Goal: Find specific page/section: Find specific page/section

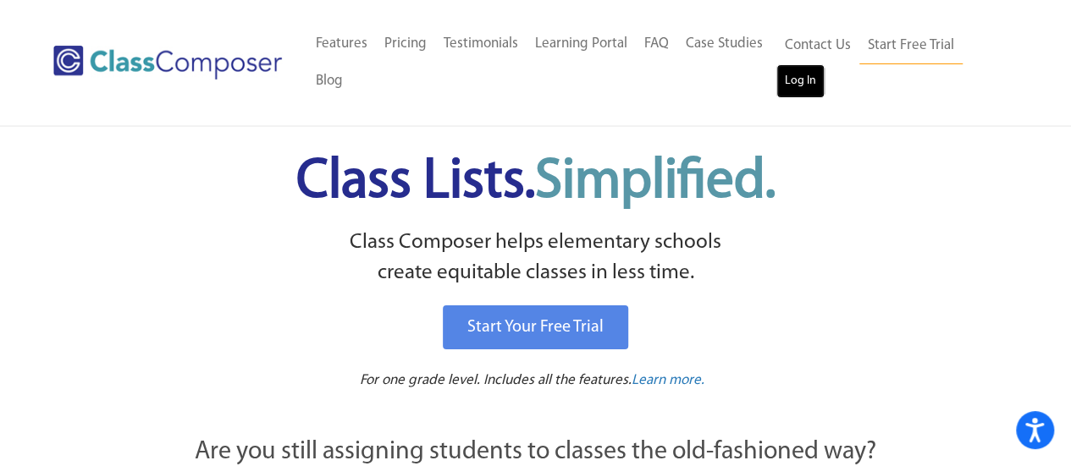
click at [785, 82] on link "Log In" at bounding box center [800, 81] width 48 height 34
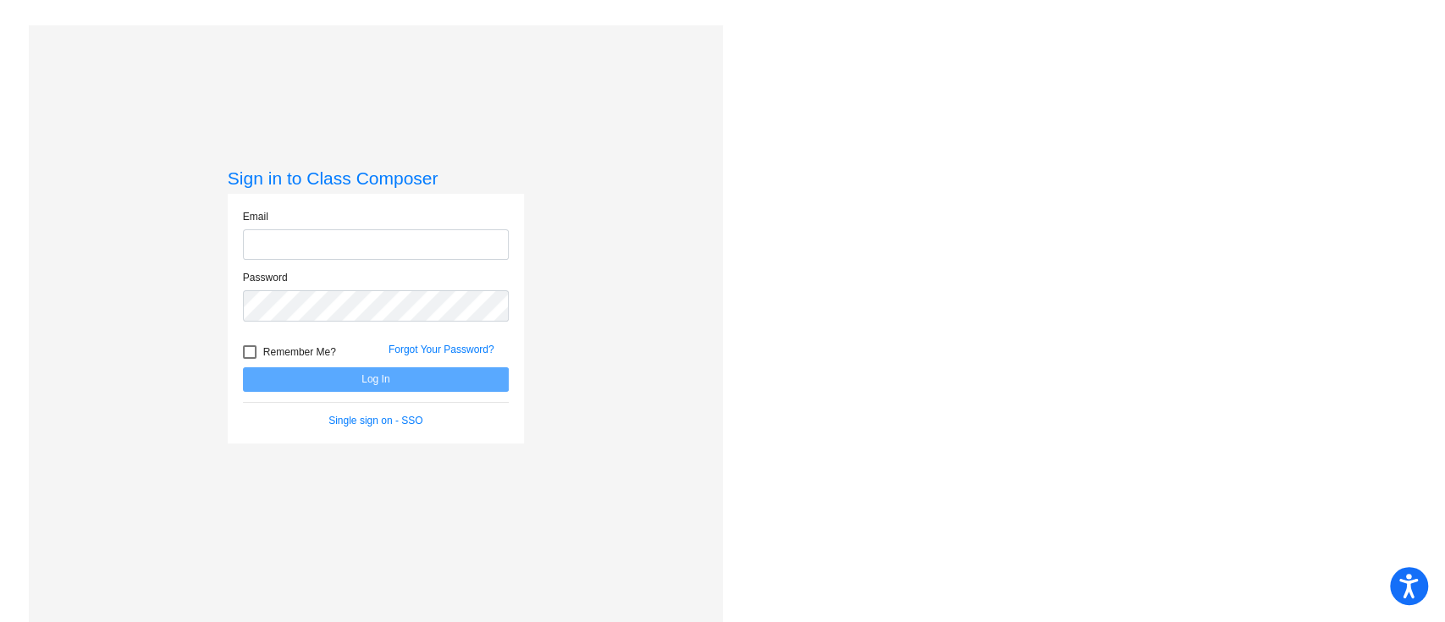
type input "[EMAIL_ADDRESS][DOMAIN_NAME]"
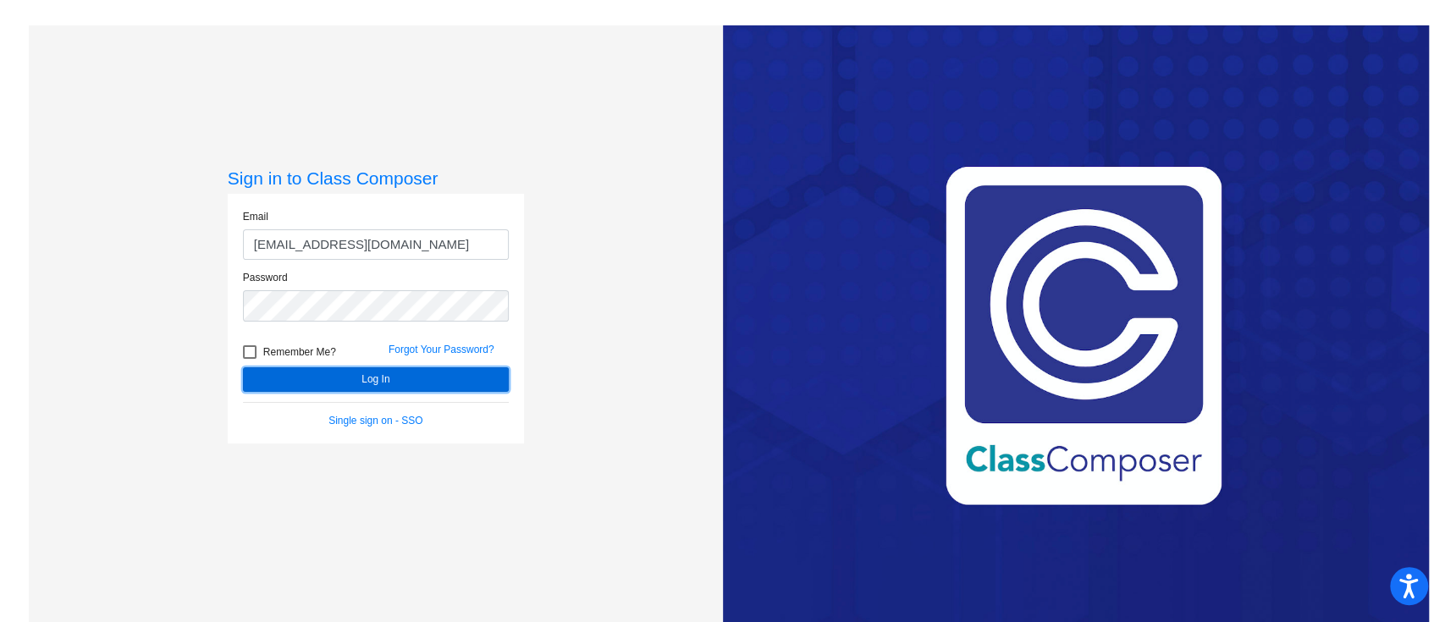
click at [381, 374] on button "Log In" at bounding box center [376, 379] width 266 height 25
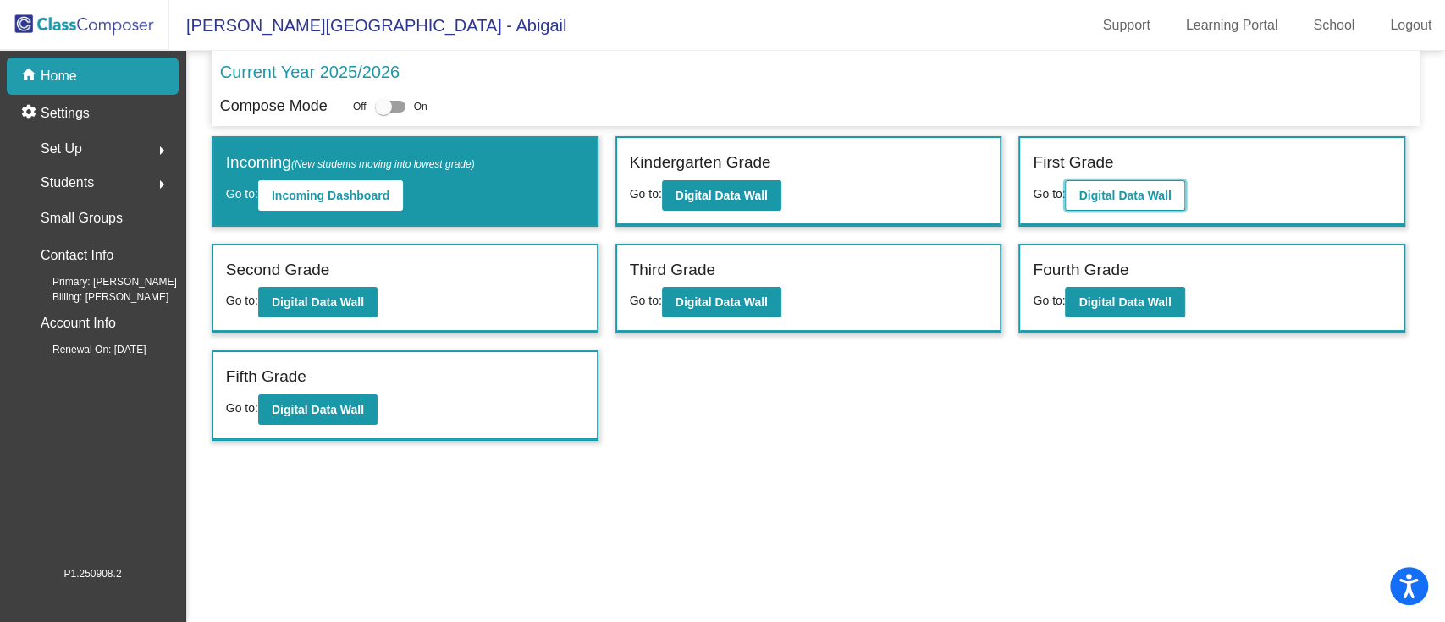
click at [1124, 191] on b "Digital Data Wall" at bounding box center [1124, 196] width 92 height 14
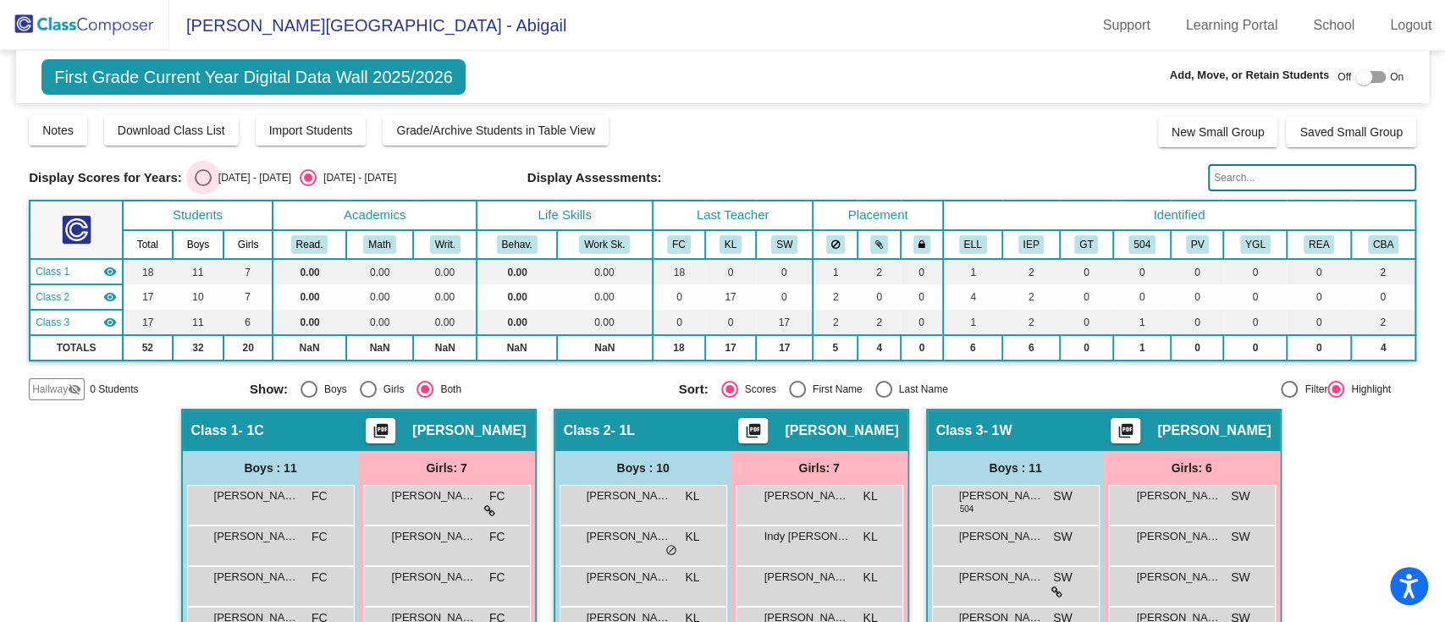
click at [240, 174] on div "2024 - 2025" at bounding box center [252, 177] width 80 height 15
click at [203, 186] on input "2024 - 2025" at bounding box center [202, 186] width 1 height 1
radio input "true"
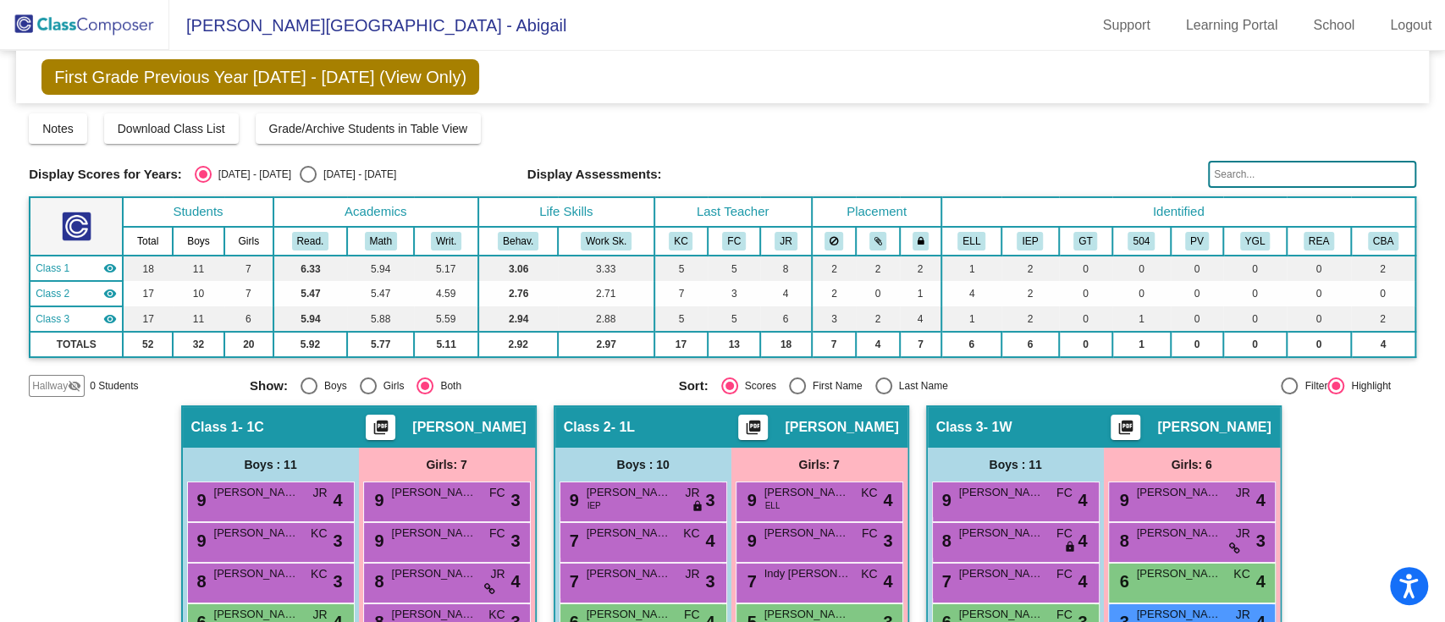
click at [95, 25] on img at bounding box center [84, 25] width 169 height 50
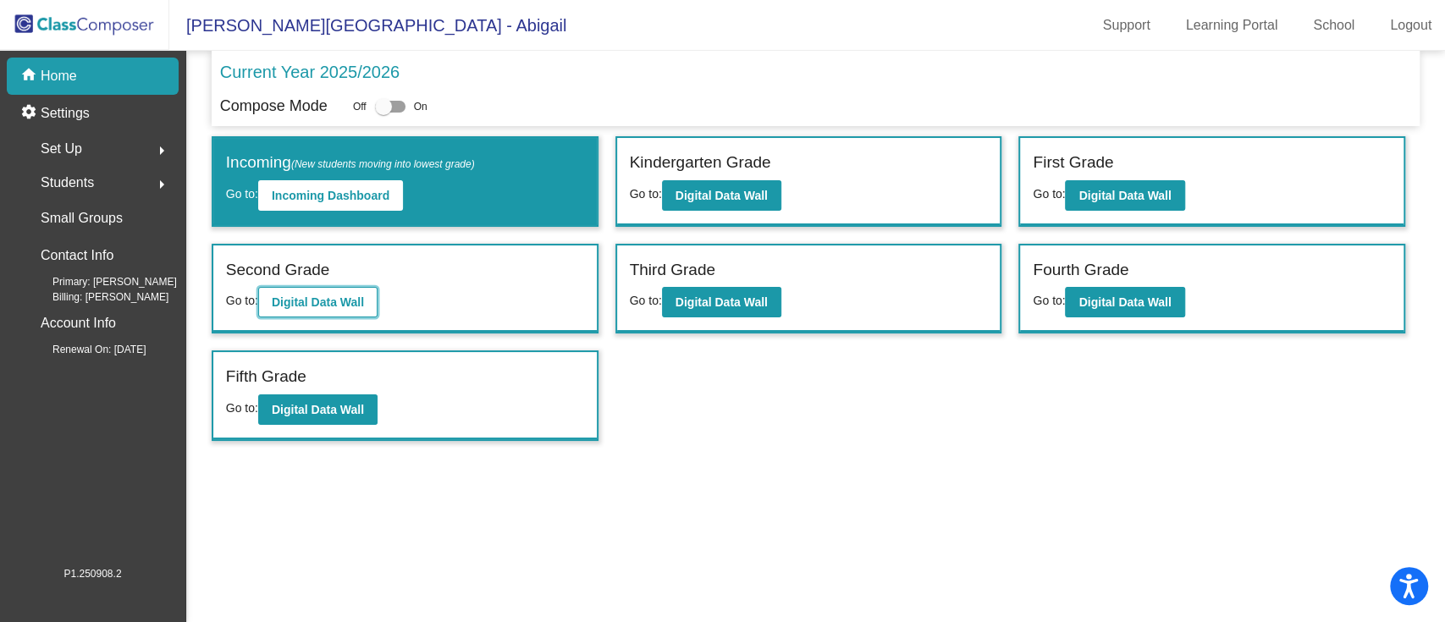
click at [339, 308] on button "Digital Data Wall" at bounding box center [317, 302] width 119 height 30
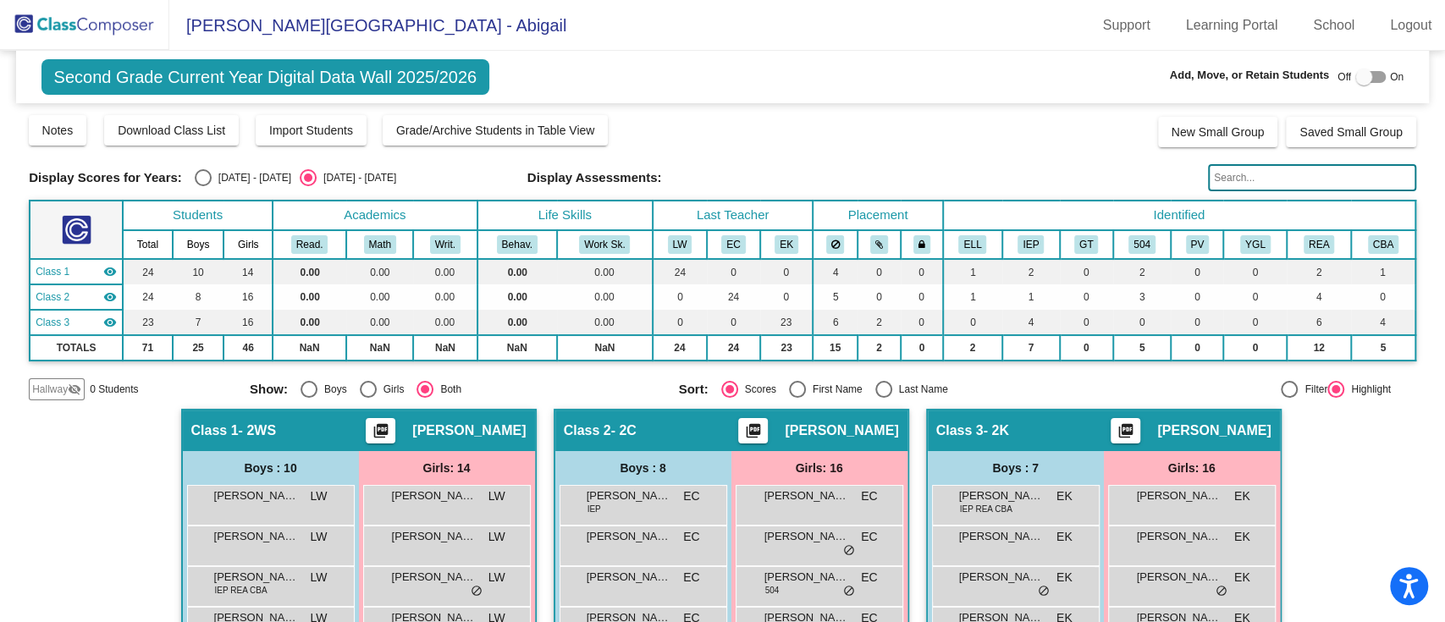
click at [237, 167] on div "Display Scores for Years: 2024 - 2025 2025 - 2026 Display Assessments:" at bounding box center [722, 177] width 1387 height 27
click at [233, 181] on div "2024 - 2025" at bounding box center [252, 177] width 80 height 15
click at [203, 186] on input "2024 - 2025" at bounding box center [202, 186] width 1 height 1
radio input "true"
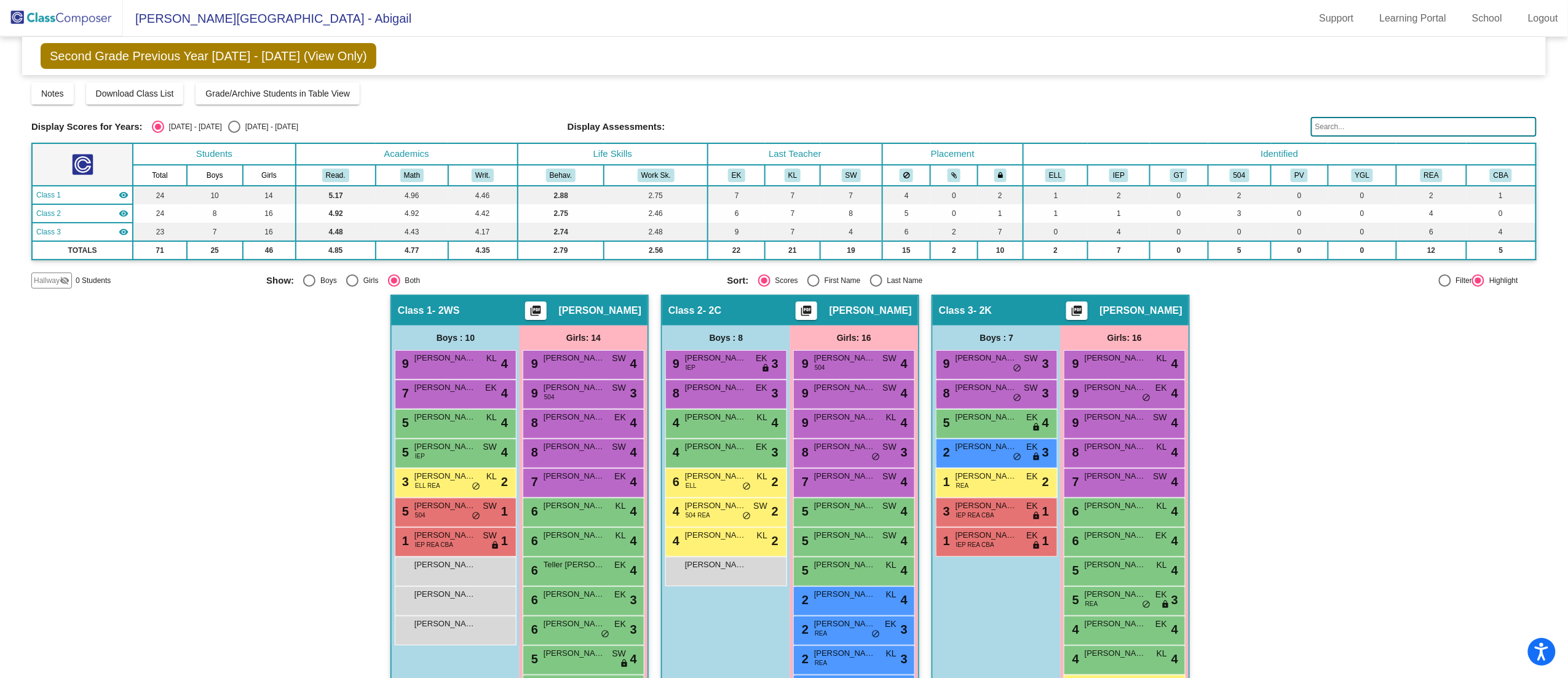
click at [1049, 451] on div "Hallway - Hallway Class picture_as_pdf Add Student First Name Last Name Student…" at bounding box center [784, 568] width 1505 height 547
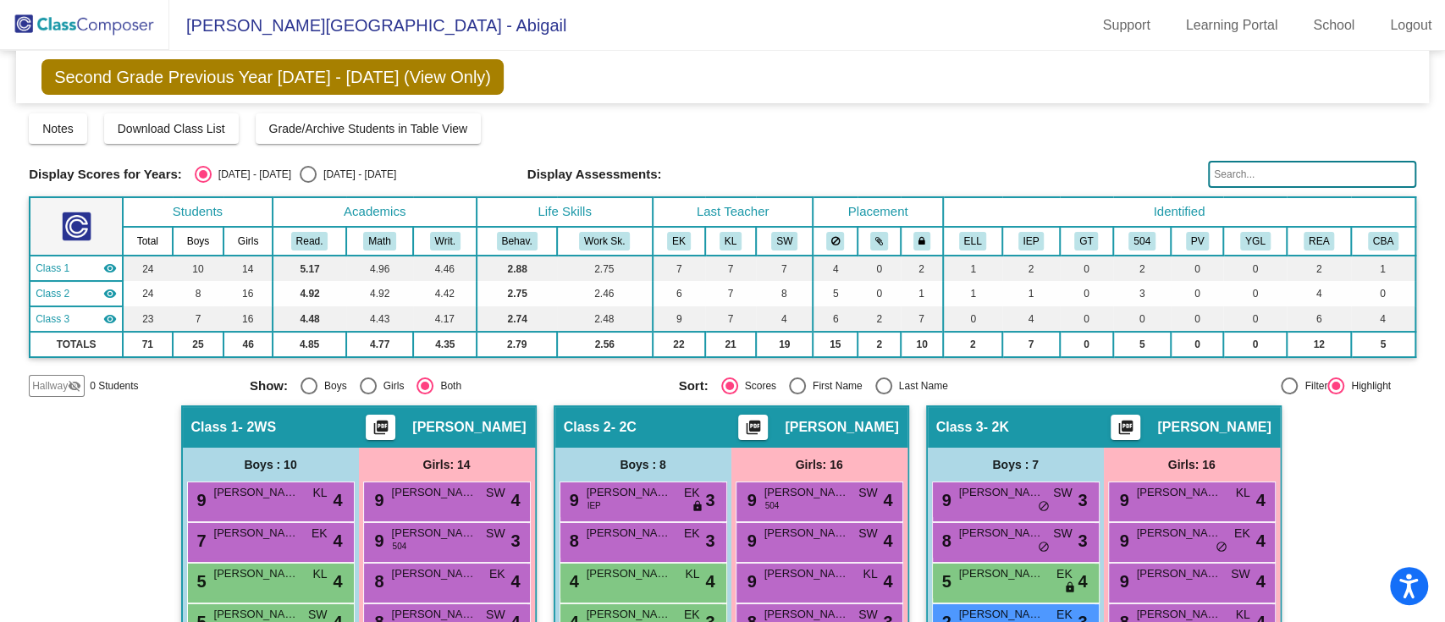
click at [80, 24] on img at bounding box center [84, 25] width 169 height 50
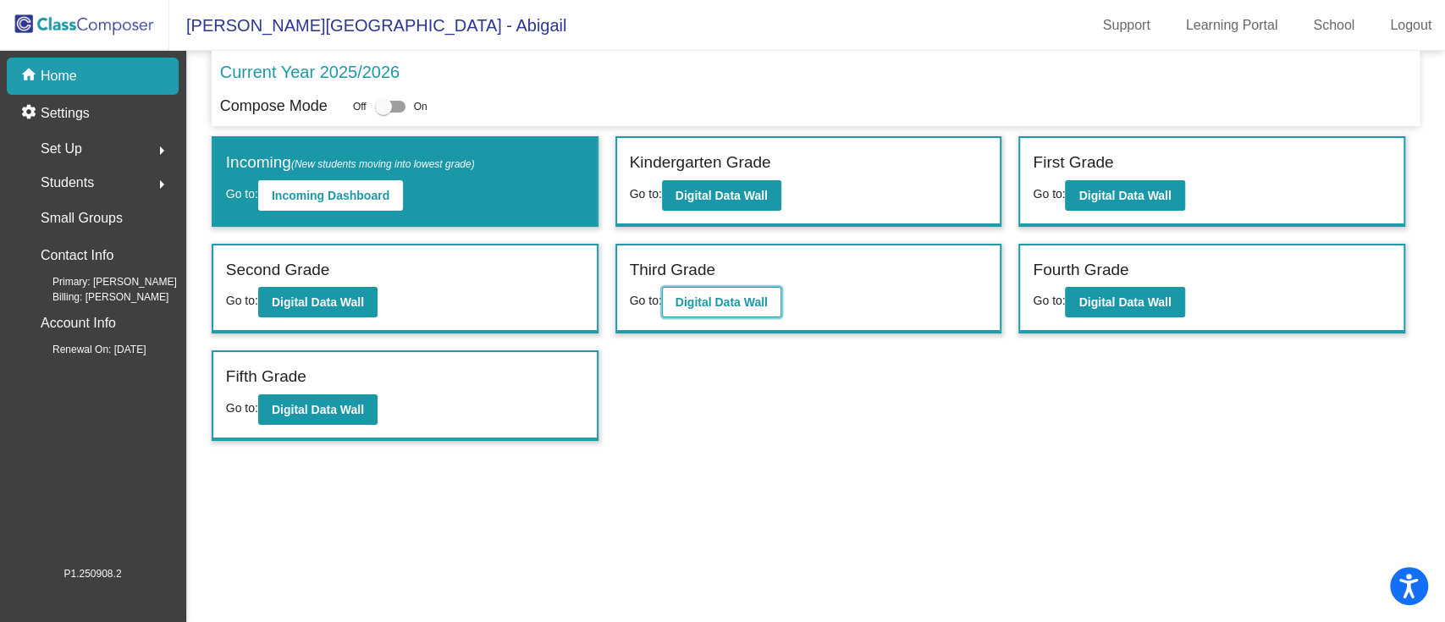
click at [731, 299] on b "Digital Data Wall" at bounding box center [722, 302] width 92 height 14
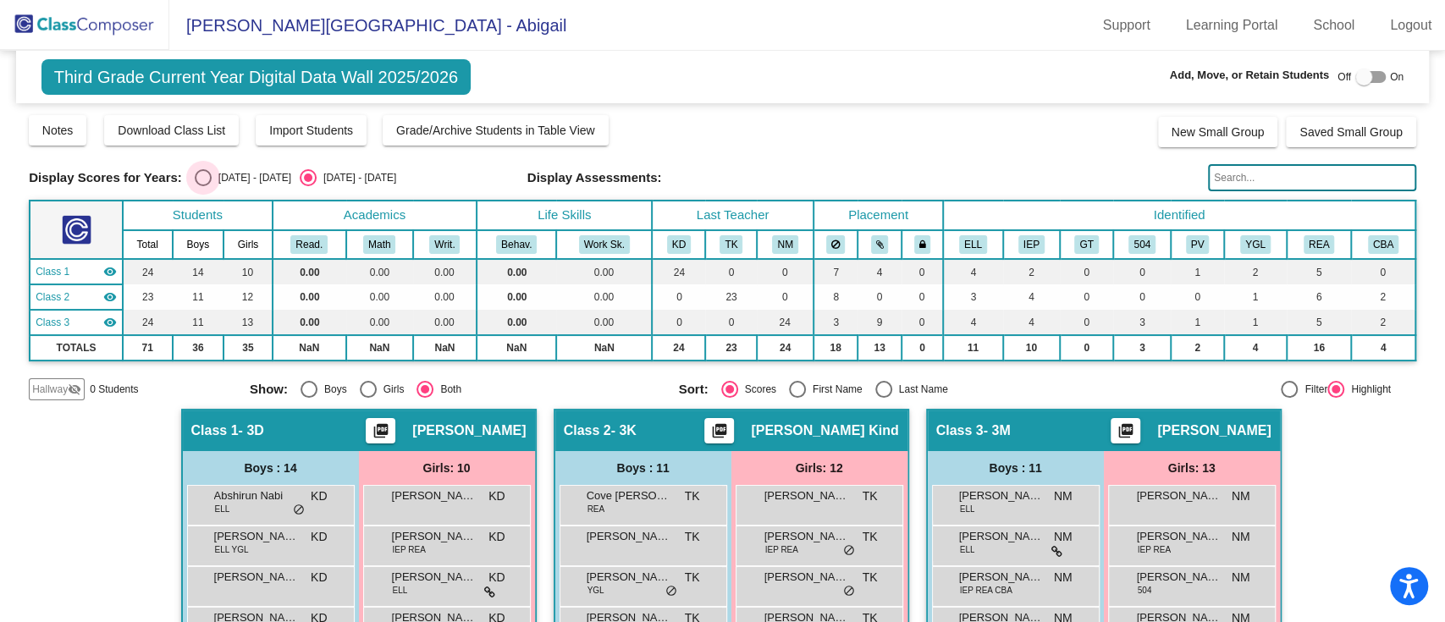
click at [207, 174] on div "Select an option" at bounding box center [203, 177] width 17 height 17
click at [203, 186] on input "2024 - 2025" at bounding box center [202, 186] width 1 height 1
radio input "true"
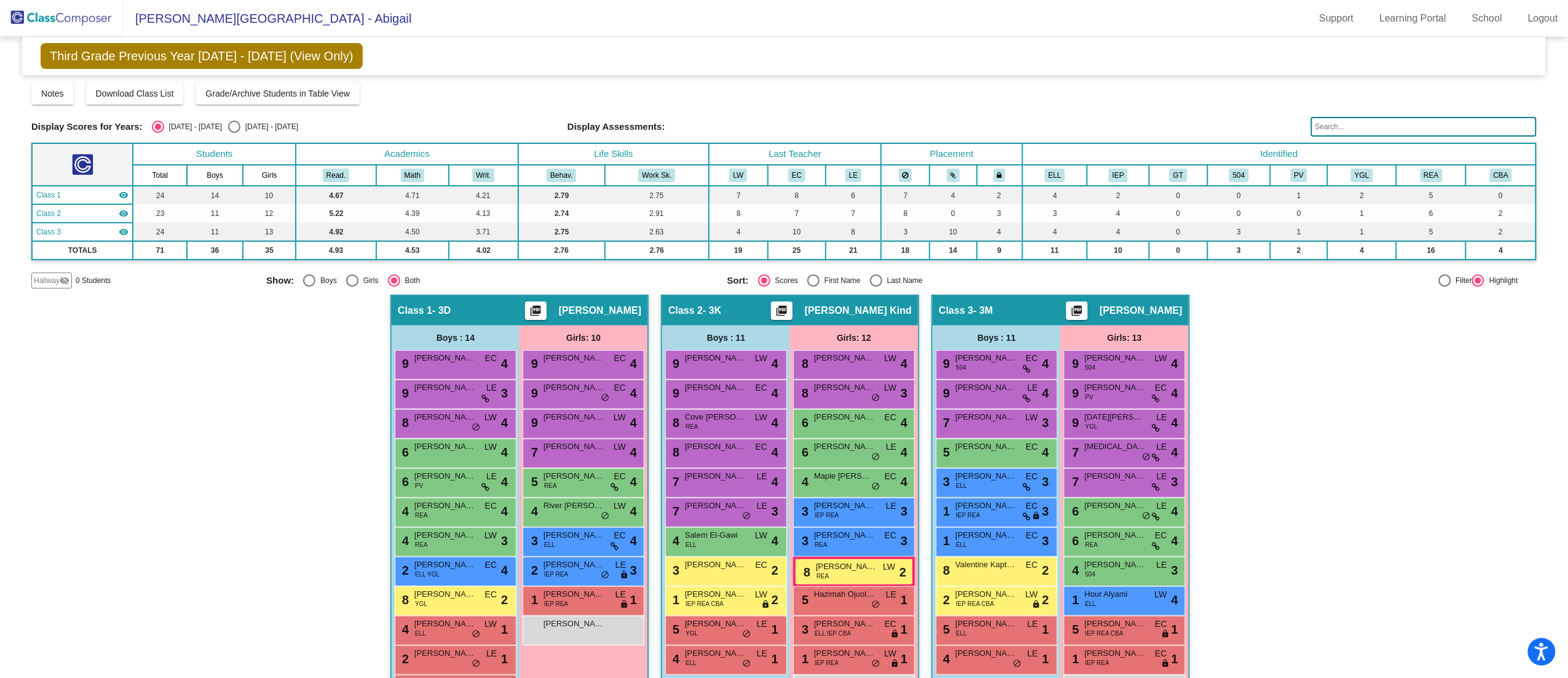
click at [1049, 343] on div "Hallway - Hallway Class picture_as_pdf Add Student First Name Last Name Student…" at bounding box center [784, 538] width 1505 height 488
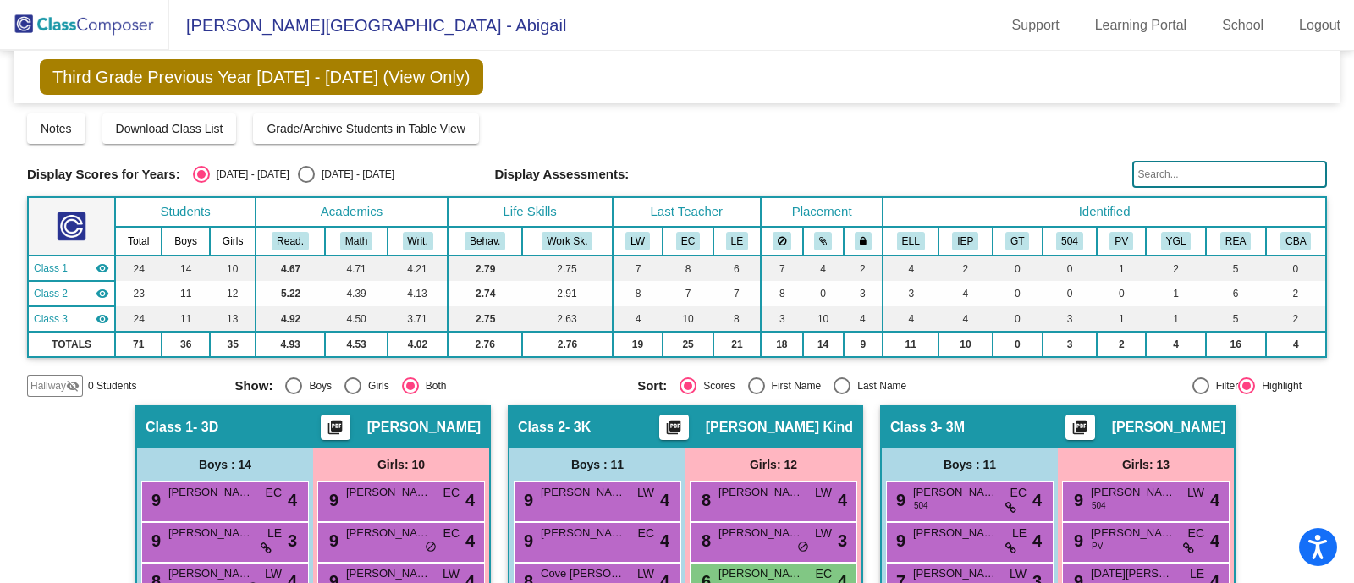
click at [74, 22] on img at bounding box center [84, 25] width 169 height 50
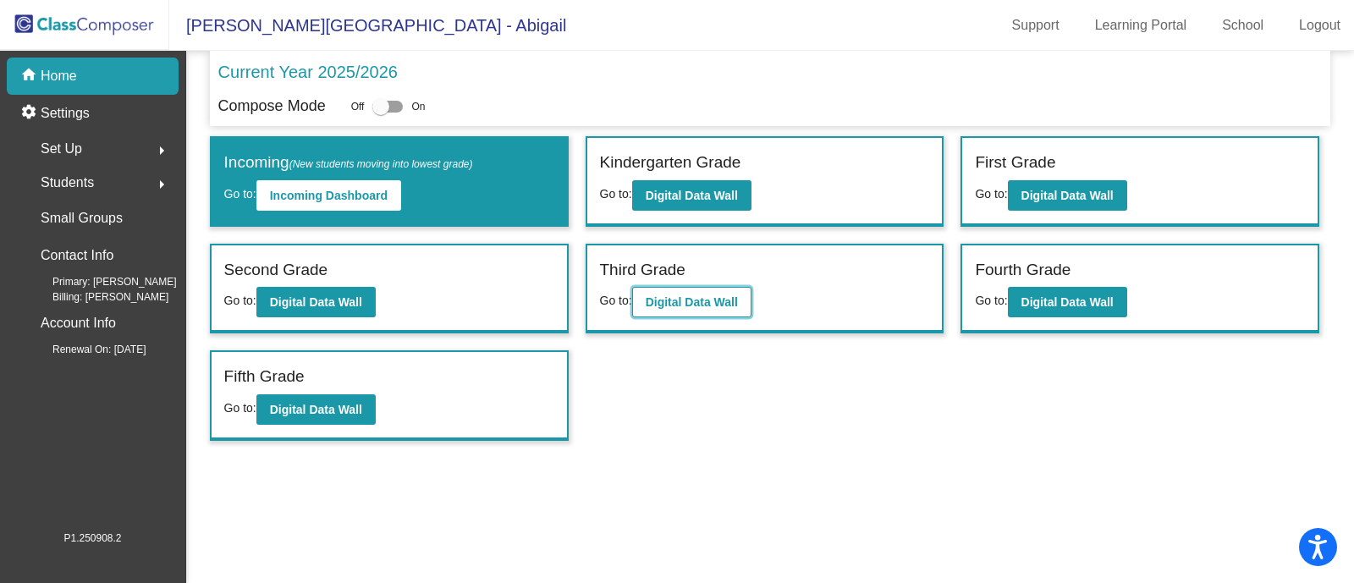
click at [719, 295] on b "Digital Data Wall" at bounding box center [692, 302] width 92 height 14
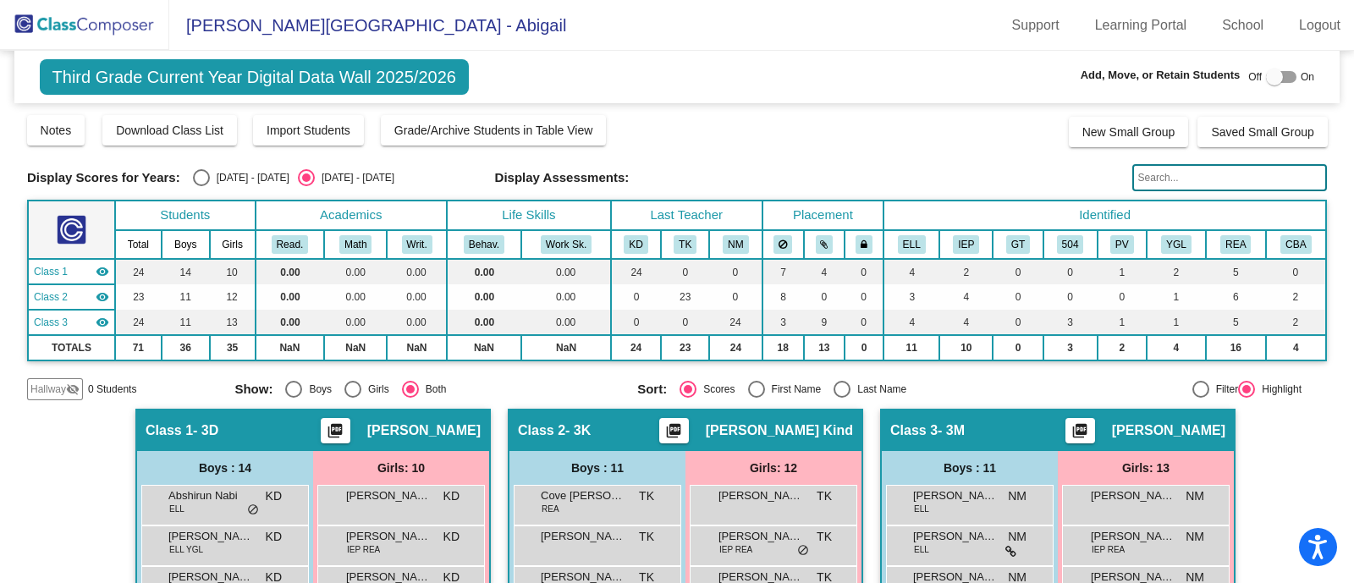
click at [205, 177] on div "Select an option" at bounding box center [201, 177] width 17 height 17
click at [201, 186] on input "2024 - 2025" at bounding box center [201, 186] width 1 height 1
radio input "true"
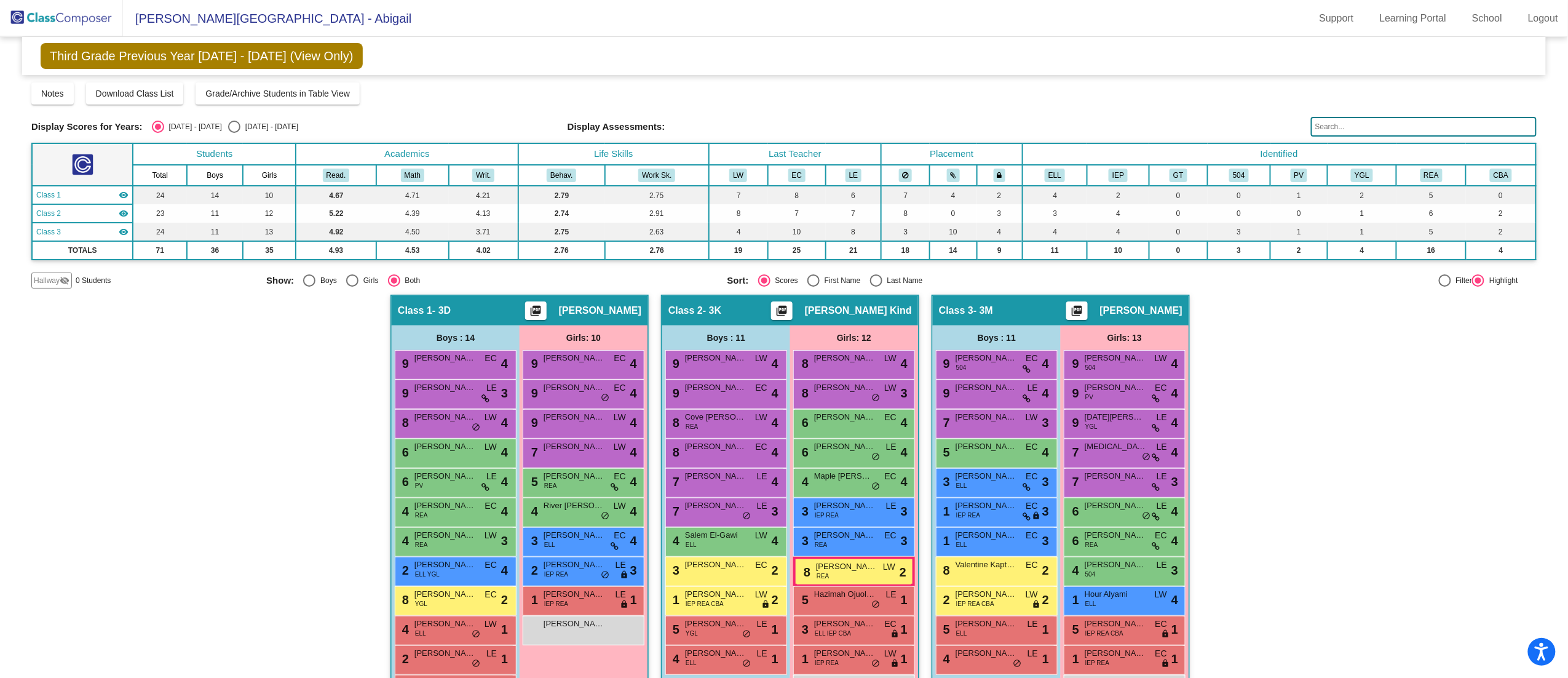
click at [1049, 405] on div "Hallway - Hallway Class picture_as_pdf Add Student First Name Last Name Student…" at bounding box center [784, 538] width 1505 height 488
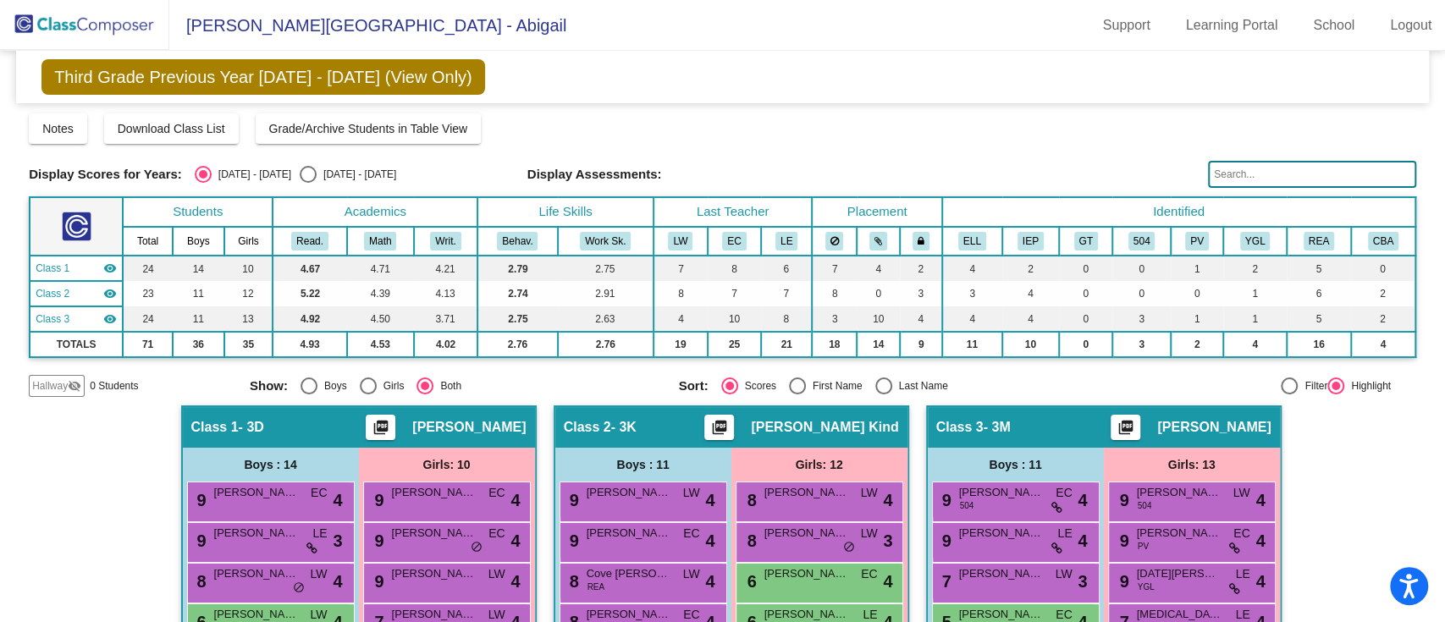
click at [97, 23] on img at bounding box center [84, 25] width 169 height 50
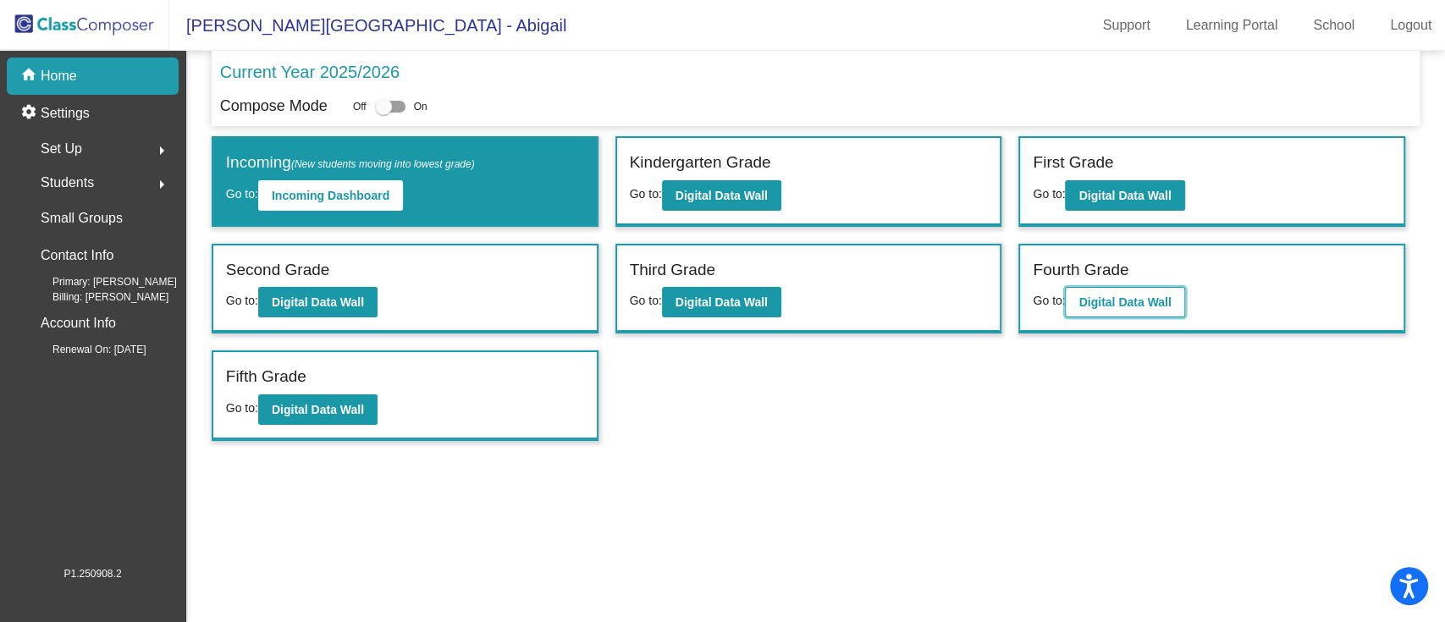
click at [1137, 306] on b "Digital Data Wall" at bounding box center [1124, 302] width 92 height 14
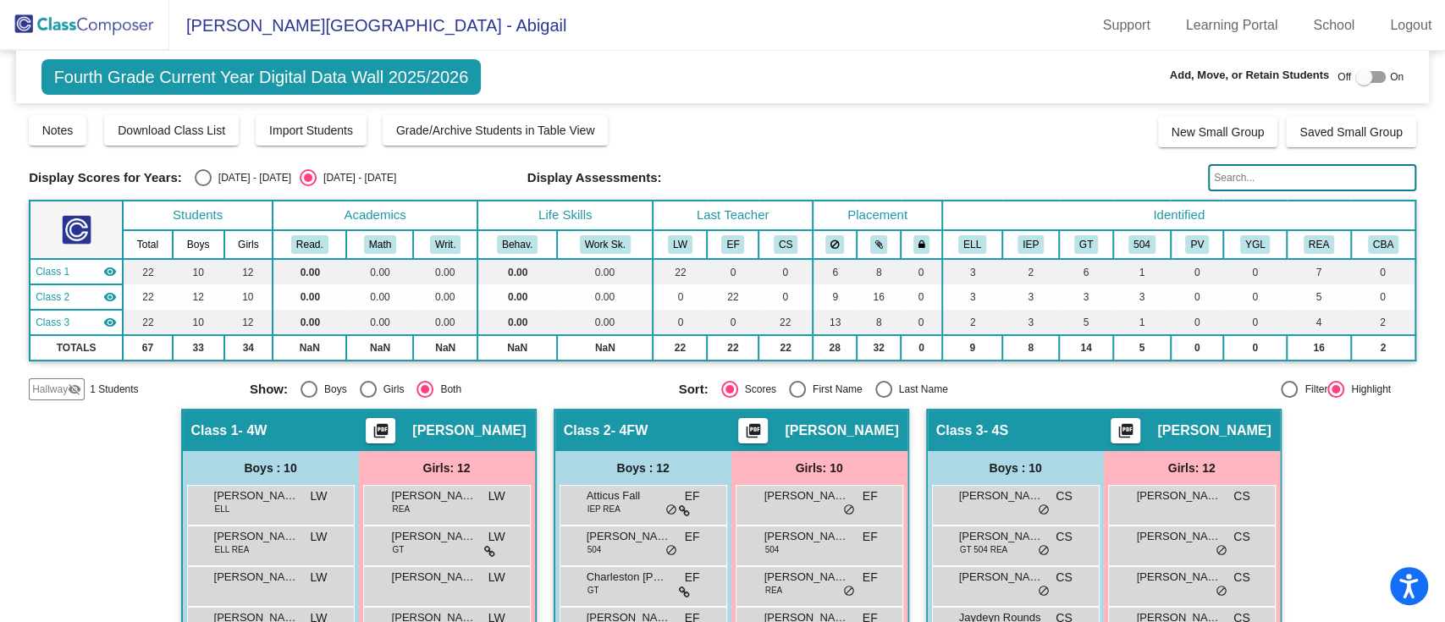
click at [213, 177] on div "2024 - 2025" at bounding box center [252, 177] width 80 height 15
click at [203, 186] on input "2024 - 2025" at bounding box center [202, 186] width 1 height 1
radio input "true"
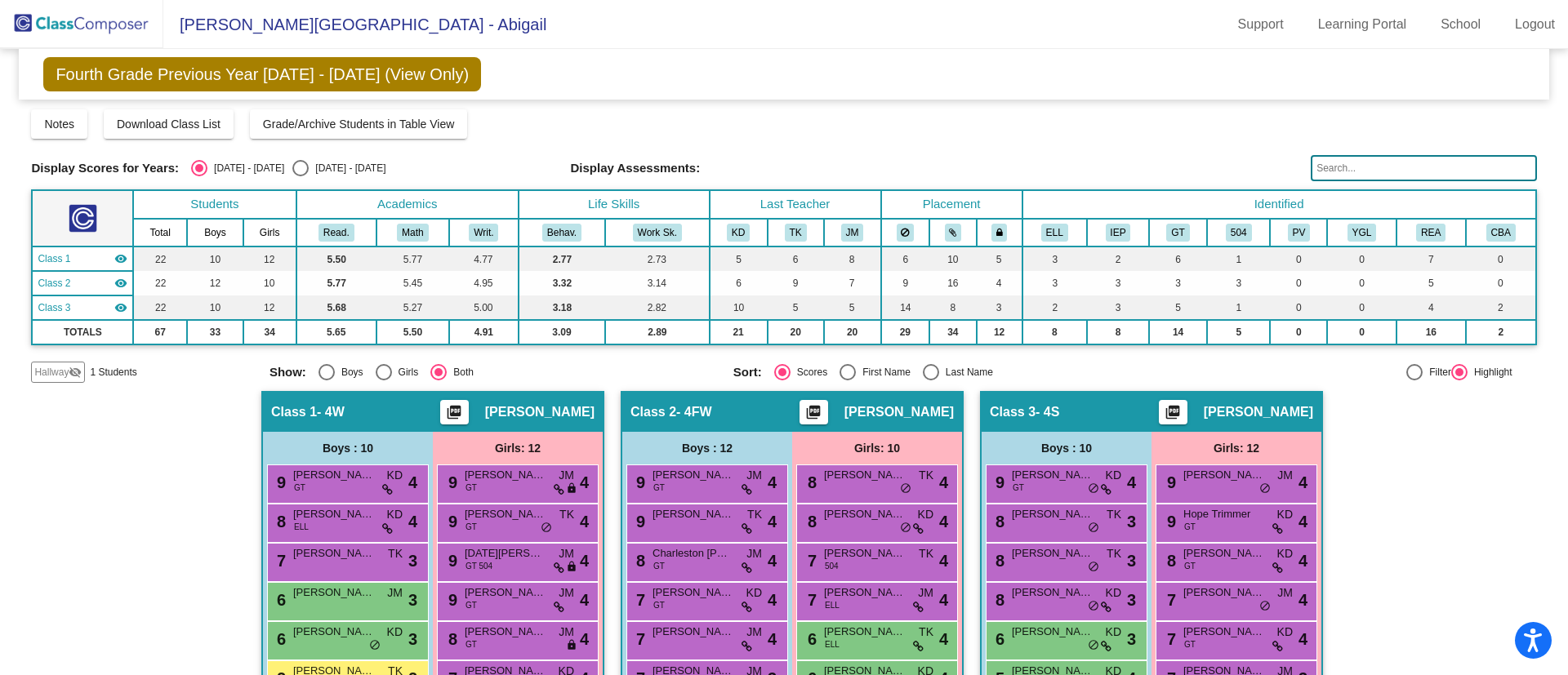
click at [1393, 437] on div "Hallway - Hallway Class picture_as_pdf Add Student First Name Last Name Student…" at bounding box center [784, 675] width 1505 height 570
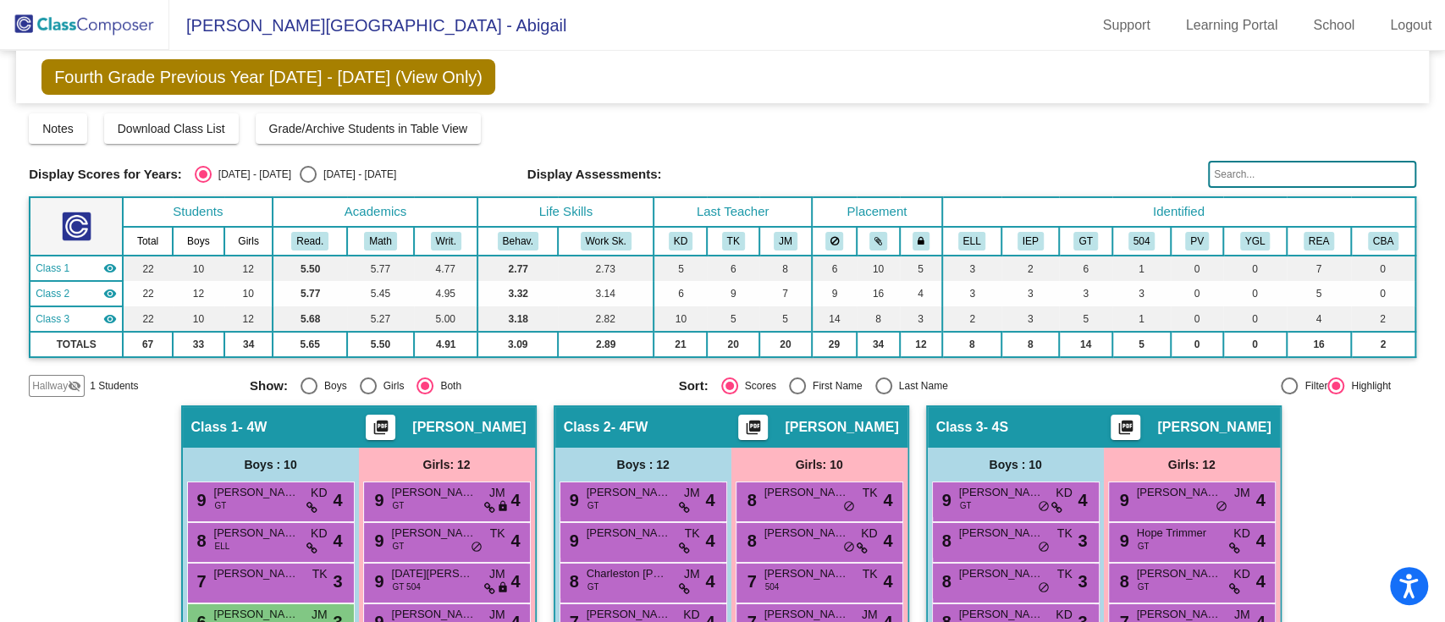
click at [103, 23] on img at bounding box center [84, 25] width 169 height 50
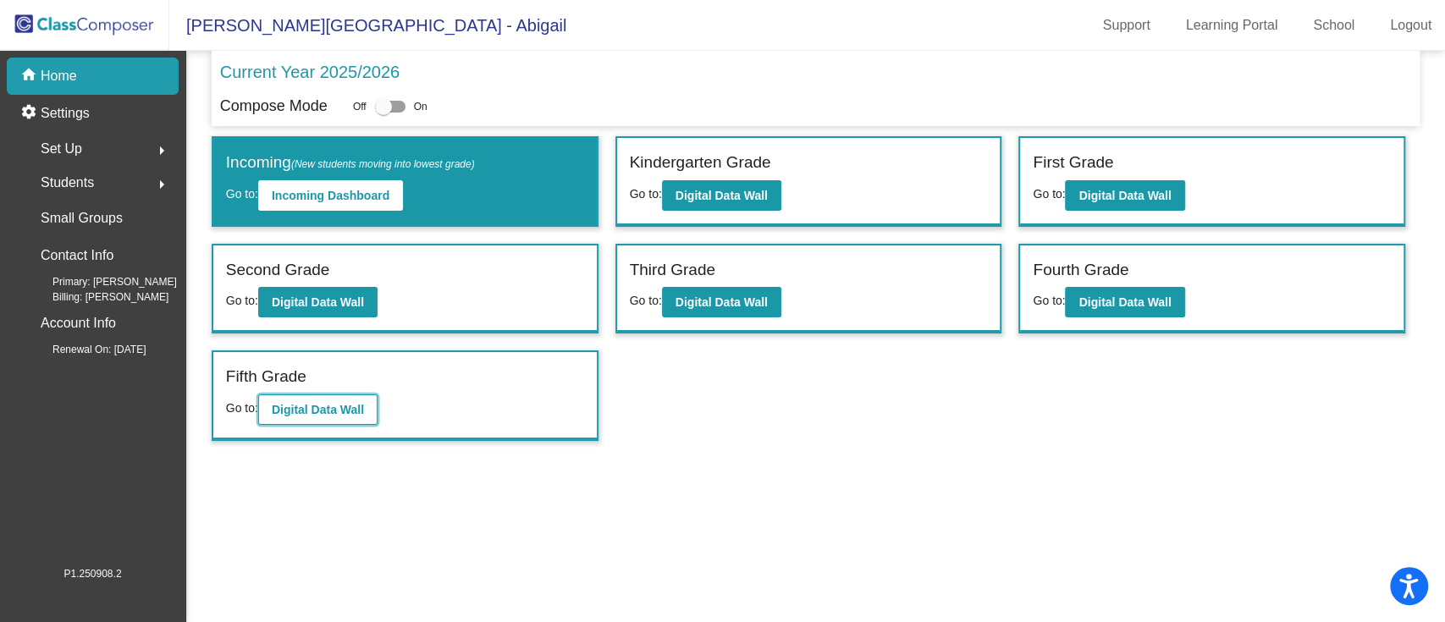
click at [292, 403] on b "Digital Data Wall" at bounding box center [318, 410] width 92 height 14
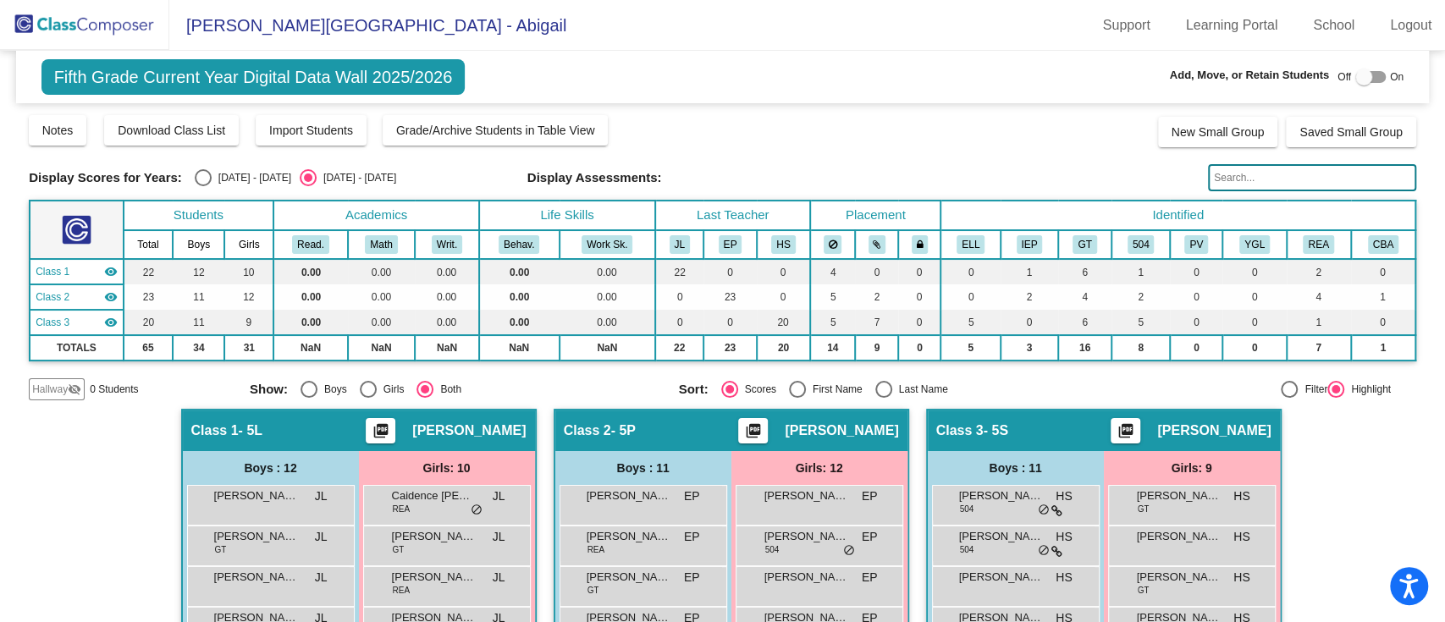
click at [240, 179] on div "2024 - 2025" at bounding box center [252, 177] width 80 height 15
click at [203, 186] on input "2024 - 2025" at bounding box center [202, 186] width 1 height 1
radio input "true"
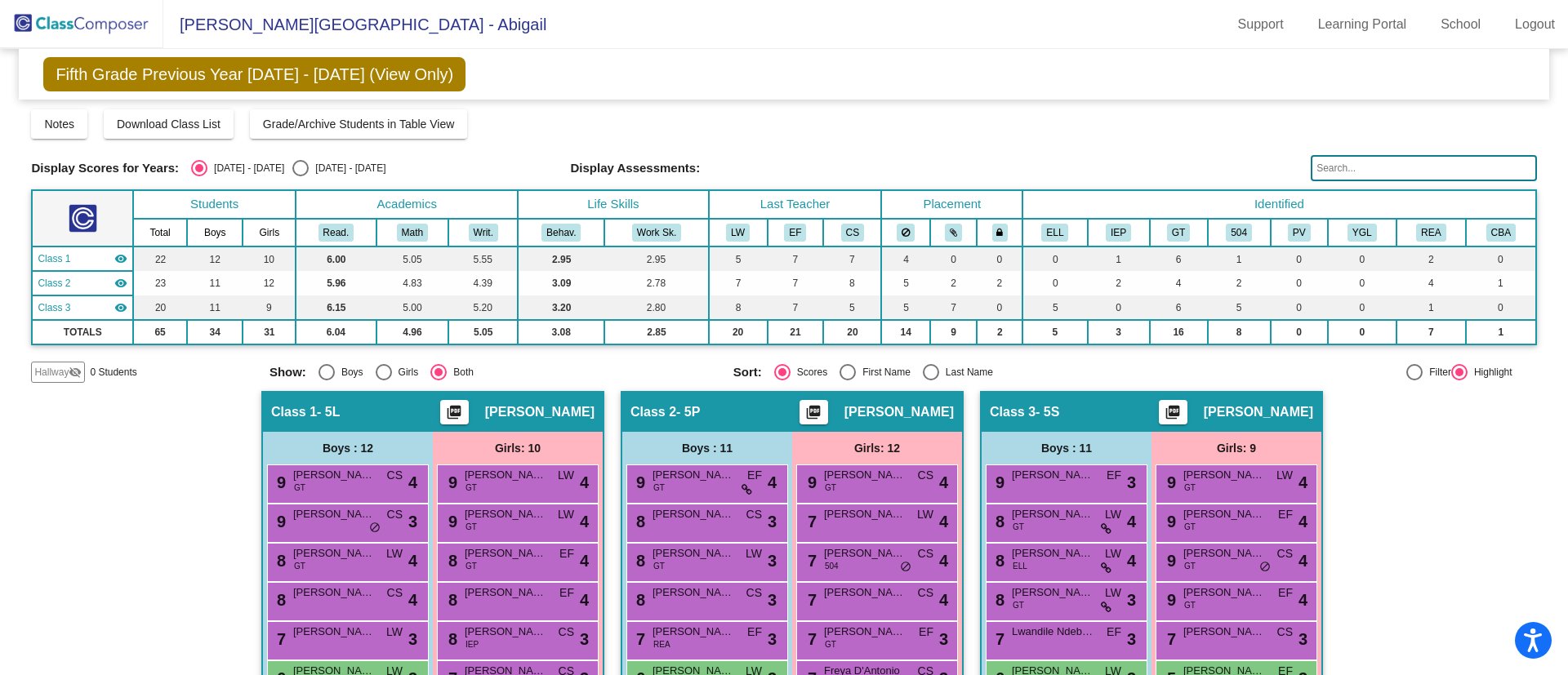
click at [1393, 540] on div "Hallway - Hallway Class picture_as_pdf Add Student First Name Last Name Student…" at bounding box center [784, 675] width 1505 height 570
